Goal: Task Accomplishment & Management: Manage account settings

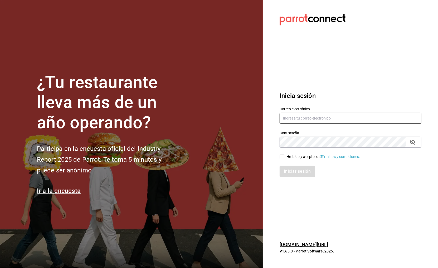
type input "[DOMAIN_NAME][EMAIL_ADDRESS][DOMAIN_NAME]"
click at [298, 154] on div "He leído y acepto los Términos y condiciones." at bounding box center [323, 157] width 74 height 6
click at [284, 155] on input "He leído y acepto los Términos y condiciones." at bounding box center [282, 157] width 5 height 5
checkbox input "true"
click at [292, 168] on button "Iniciar sesión" at bounding box center [298, 171] width 36 height 11
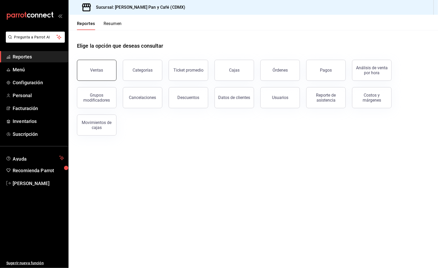
click at [89, 73] on button "Ventas" at bounding box center [97, 70] width 40 height 21
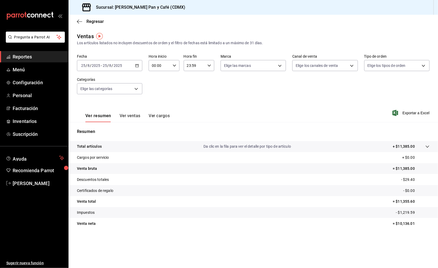
click at [131, 70] on div "2025-08-25 25 / 8 / 2025 - 2025-08-25 25 / 8 / 2025" at bounding box center [109, 65] width 65 height 11
click at [106, 92] on span "Ayer" at bounding box center [101, 94] width 41 height 6
click at [417, 111] on span "Exportar a Excel" at bounding box center [411, 113] width 36 height 6
click at [96, 19] on span "Regresar" at bounding box center [94, 21] width 17 height 5
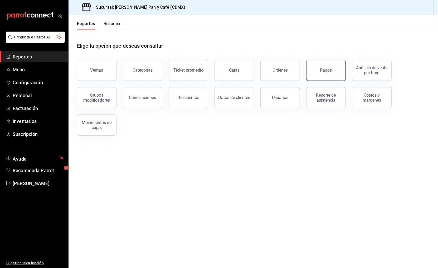
click at [321, 71] on div "Pagos" at bounding box center [326, 70] width 12 height 5
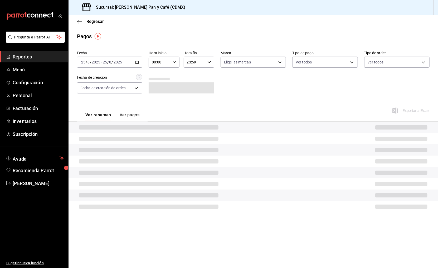
click at [120, 57] on div "2025-08-25 25 / 8 / 2025 - 2025-08-25 25 / 8 / 2025" at bounding box center [109, 62] width 65 height 11
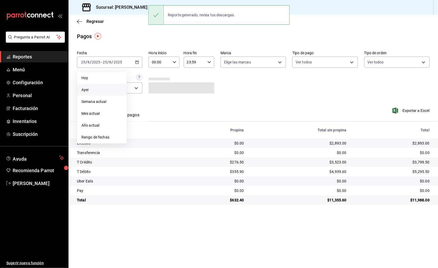
click at [97, 88] on span "Ayer" at bounding box center [101, 90] width 41 height 6
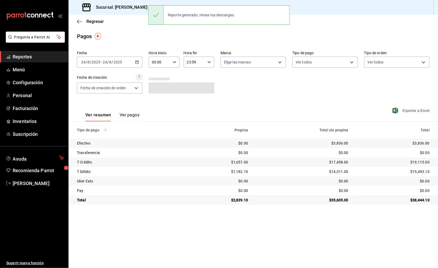
click at [412, 110] on span "Exportar a Excel" at bounding box center [411, 110] width 36 height 6
click at [421, 141] on div "$3,836.00" at bounding box center [393, 143] width 73 height 5
copy div "3,836.00"
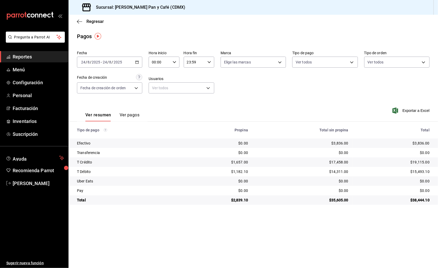
click at [239, 164] on div "$1,657.00" at bounding box center [218, 162] width 60 height 5
click at [239, 161] on div "$1,657.00" at bounding box center [218, 162] width 60 height 5
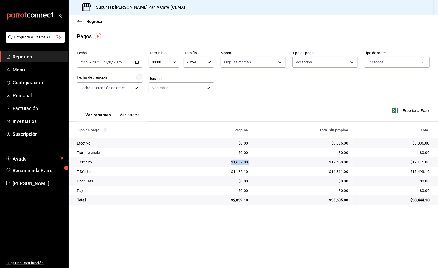
copy div "$1,657.00"
click at [239, 161] on div "$1,657.00" at bounding box center [218, 162] width 60 height 5
click at [242, 161] on div "$1,657.00" at bounding box center [218, 162] width 60 height 5
click at [134, 31] on main "Regresar Pagos Fecha 2025-08-24 24 / 8 / 2025 - 2025-08-24 24 / 8 / 2025 Hora i…" at bounding box center [252, 141] width 369 height 253
